Goal: Book appointment/travel/reservation

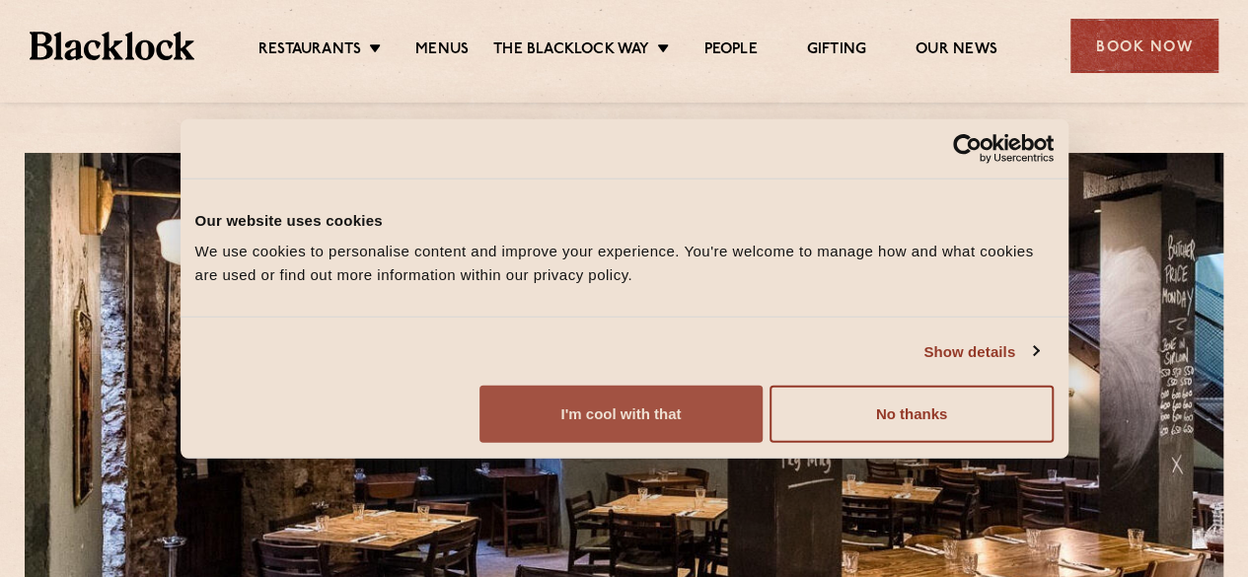
click at [763, 439] on button "I'm cool with that" at bounding box center [621, 414] width 283 height 57
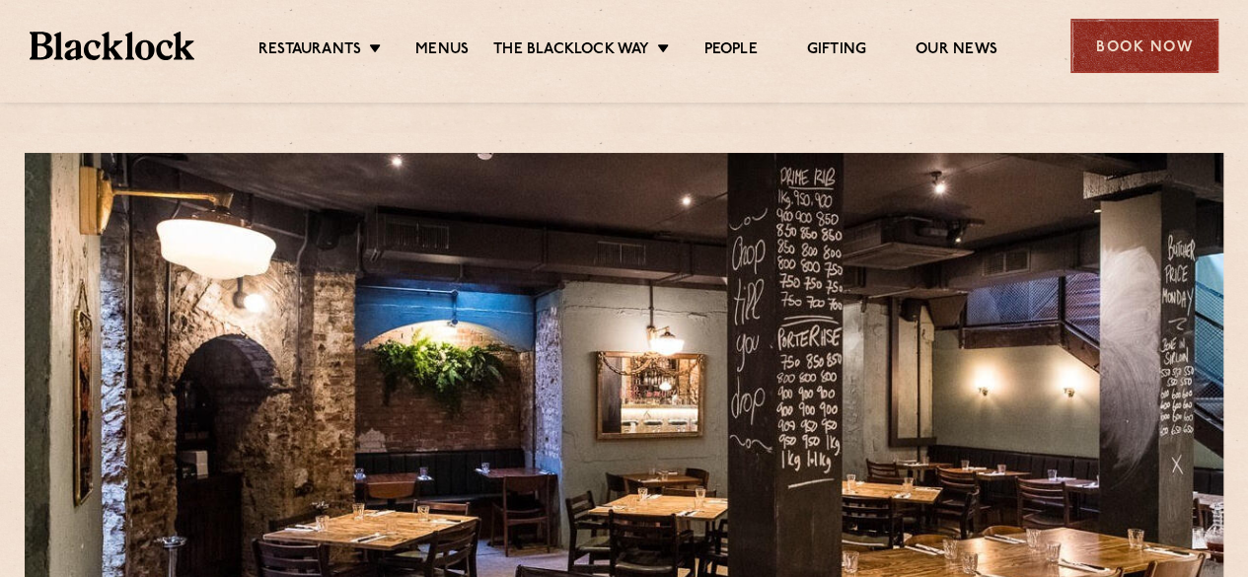
click at [1123, 58] on div "Book Now" at bounding box center [1145, 46] width 148 height 54
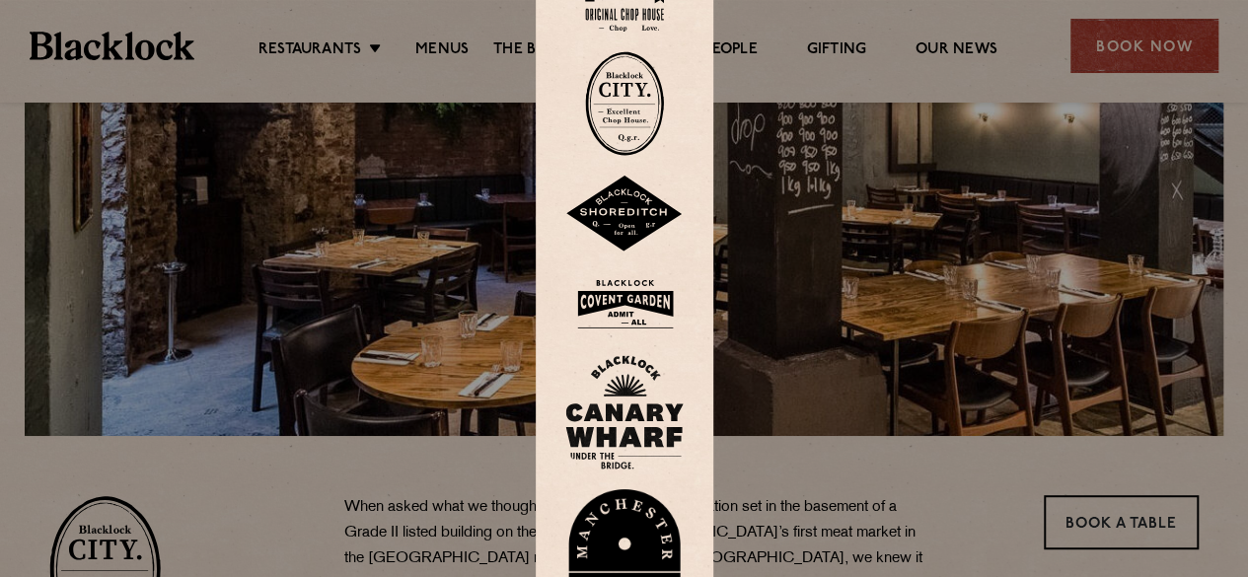
scroll to position [296, 0]
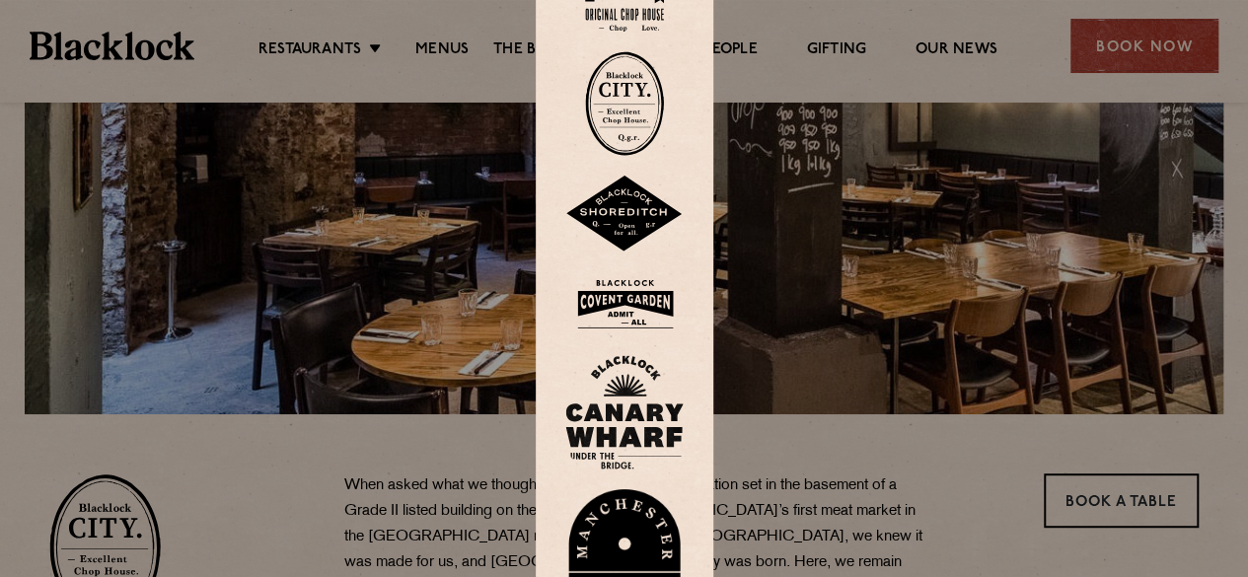
click at [627, 108] on img at bounding box center [624, 103] width 79 height 105
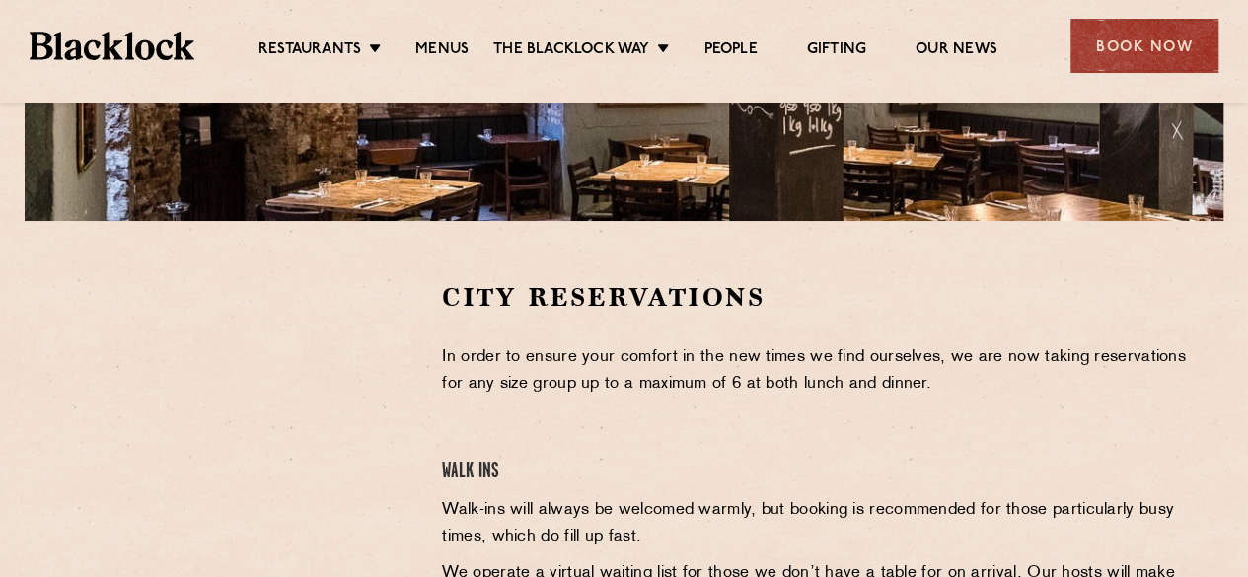
scroll to position [691, 0]
